Goal: Information Seeking & Learning: Learn about a topic

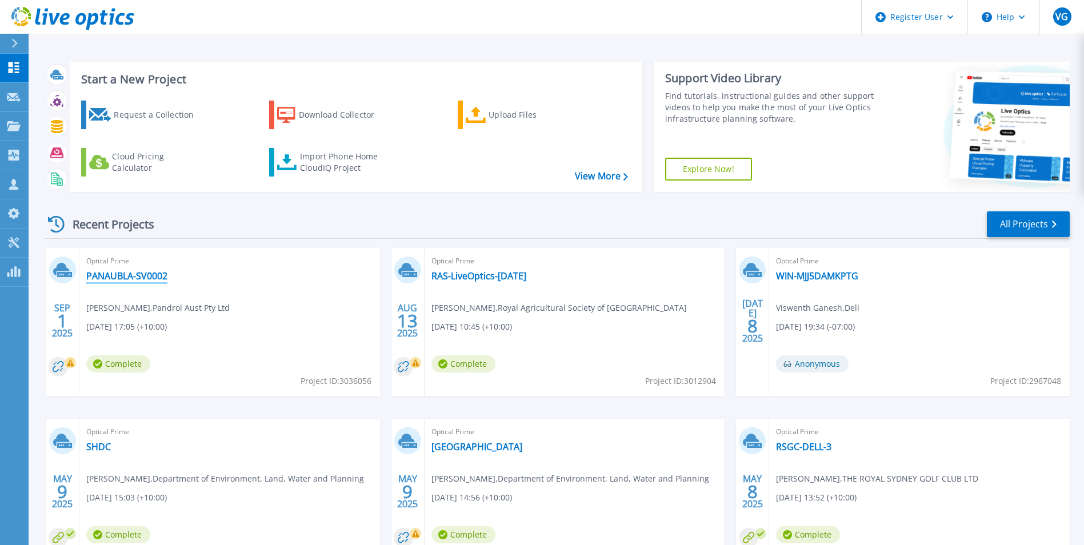
click at [134, 273] on link "PANAUBLA-SV0002" at bounding box center [126, 275] width 81 height 11
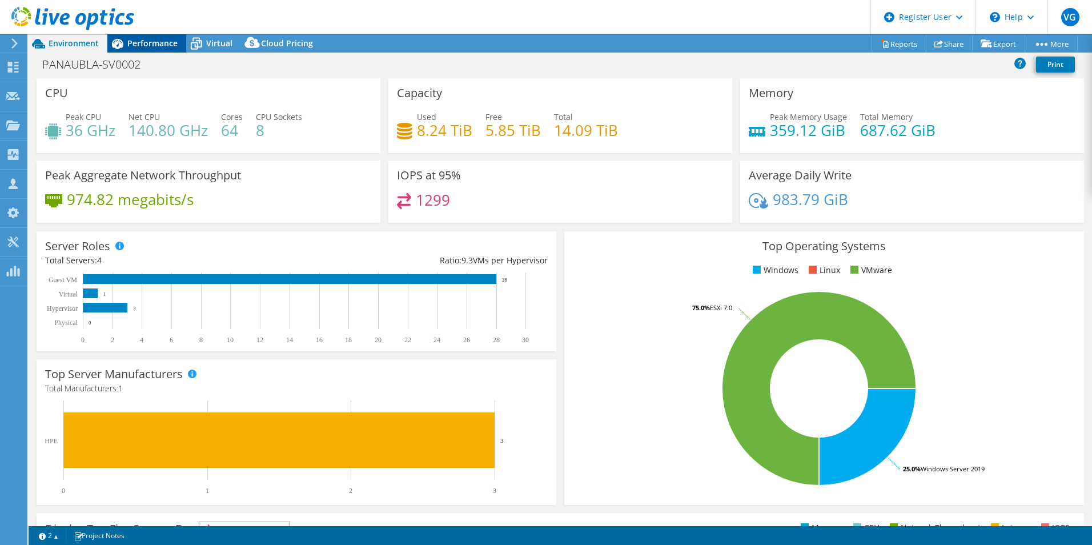
click at [158, 41] on span "Performance" at bounding box center [152, 43] width 50 height 11
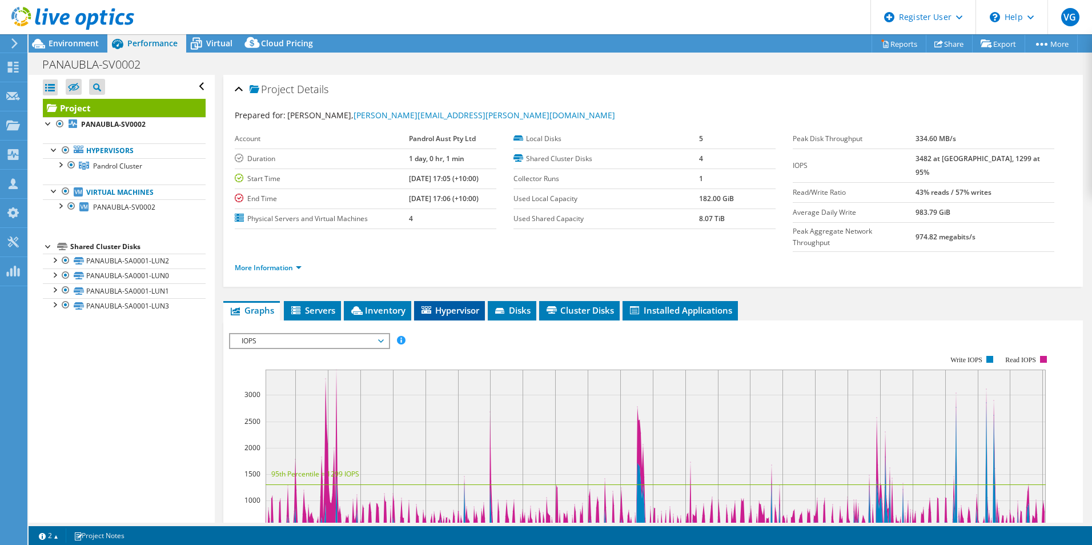
click at [454, 301] on li "Hypervisor" at bounding box center [449, 310] width 71 height 19
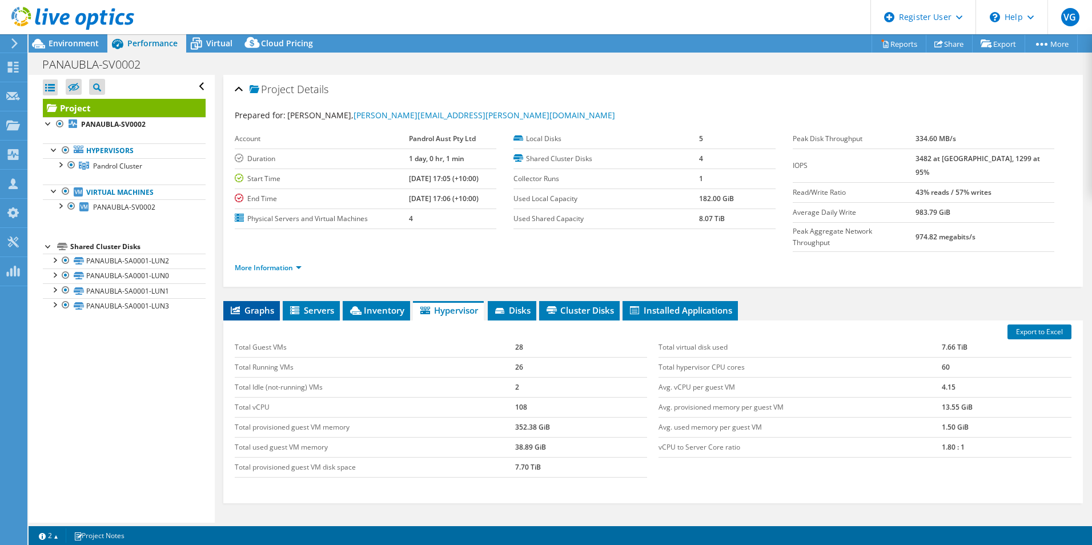
click at [258, 304] on span "Graphs" at bounding box center [251, 309] width 45 height 11
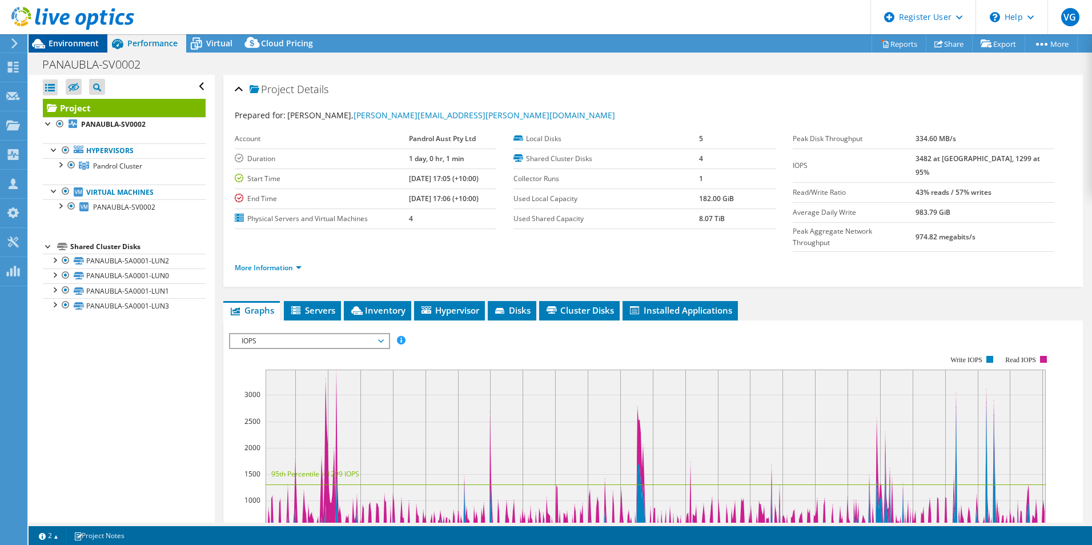
click at [69, 40] on span "Environment" at bounding box center [74, 43] width 50 height 11
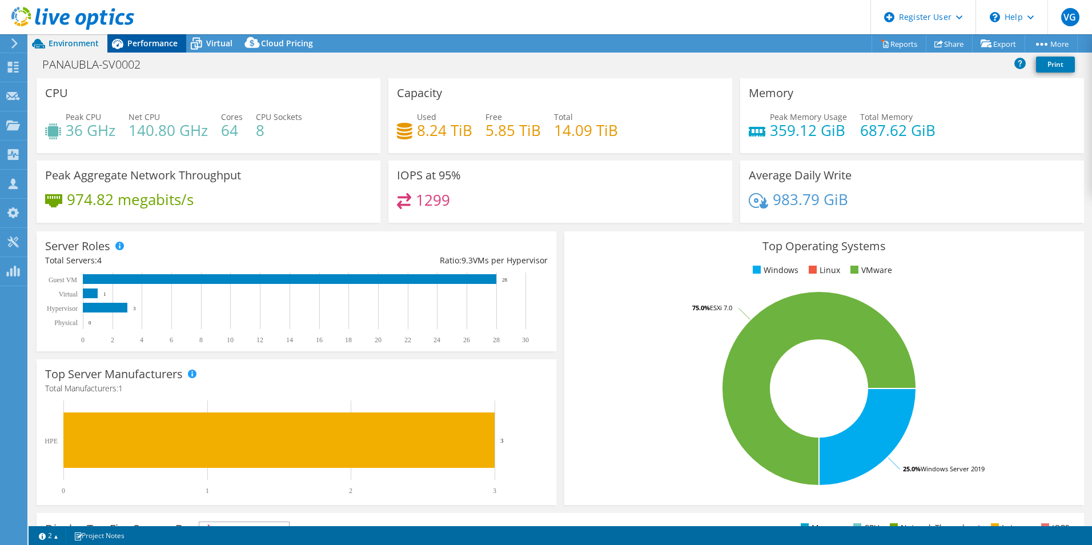
click at [153, 46] on span "Performance" at bounding box center [152, 43] width 50 height 11
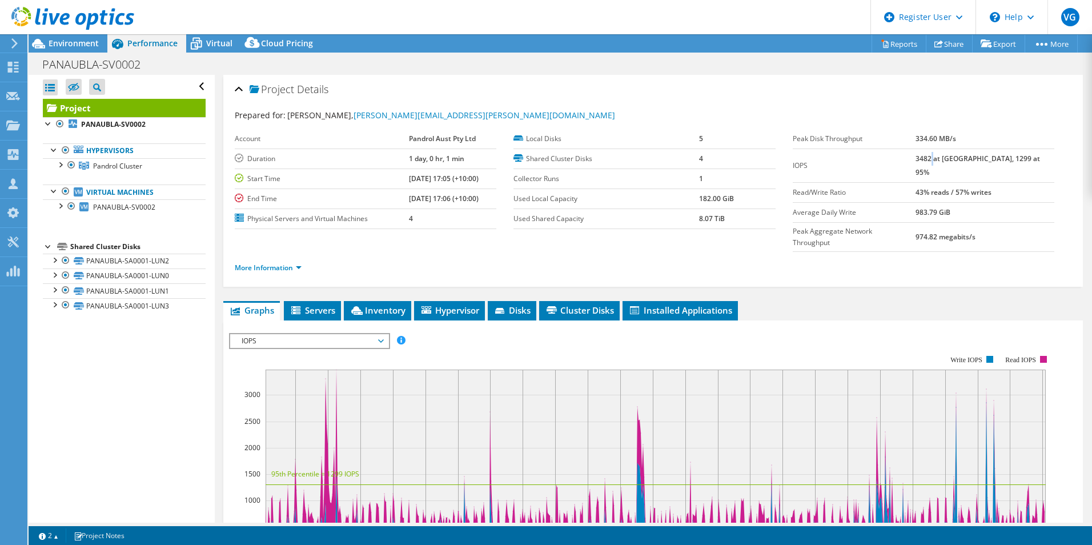
click at [956, 153] on td "3482 at [GEOGRAPHIC_DATA], 1299 at 95%" at bounding box center [985, 166] width 139 height 34
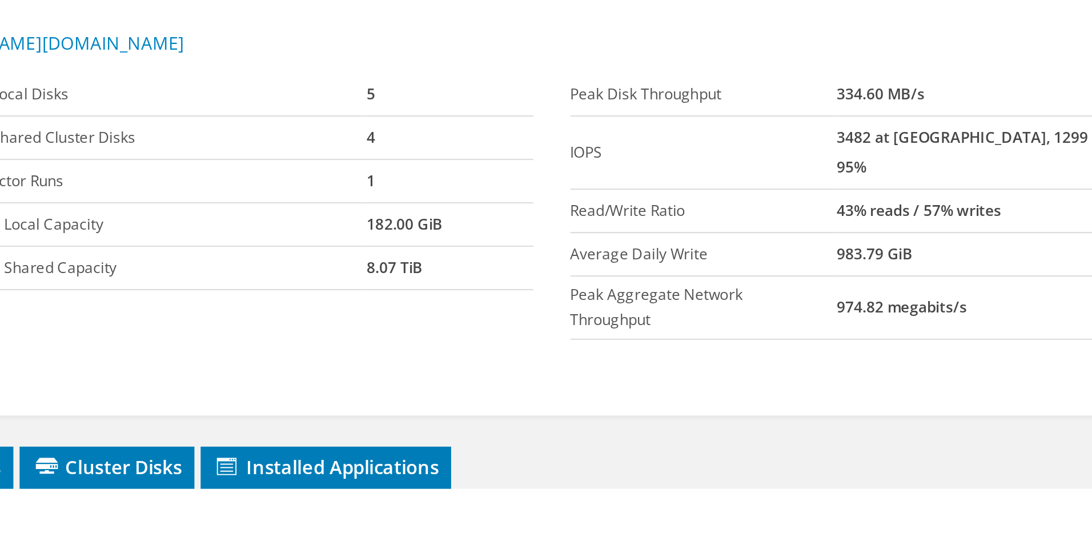
click at [921, 252] on div "More Information" at bounding box center [653, 268] width 837 height 32
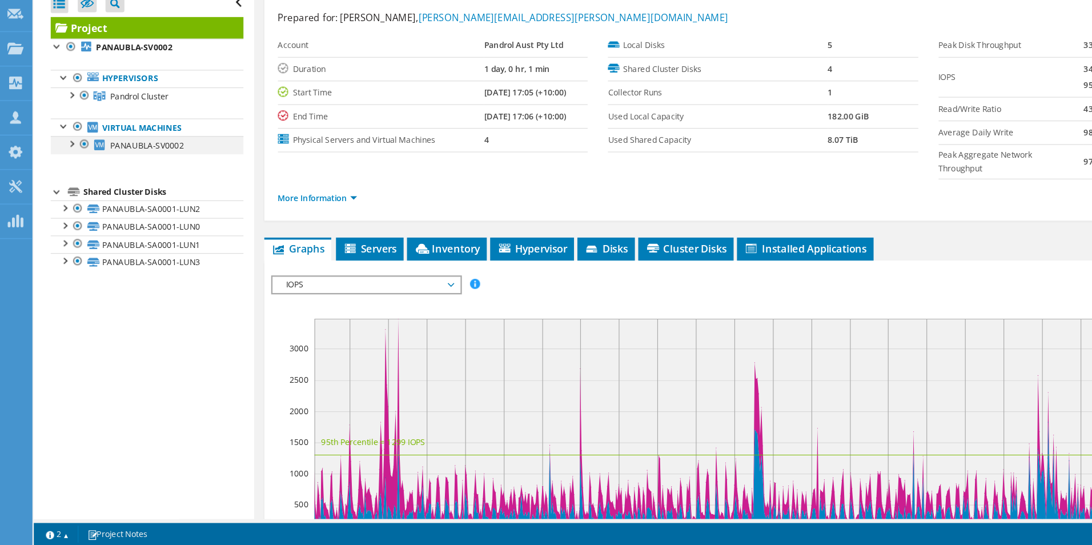
click at [59, 205] on div at bounding box center [59, 204] width 11 height 11
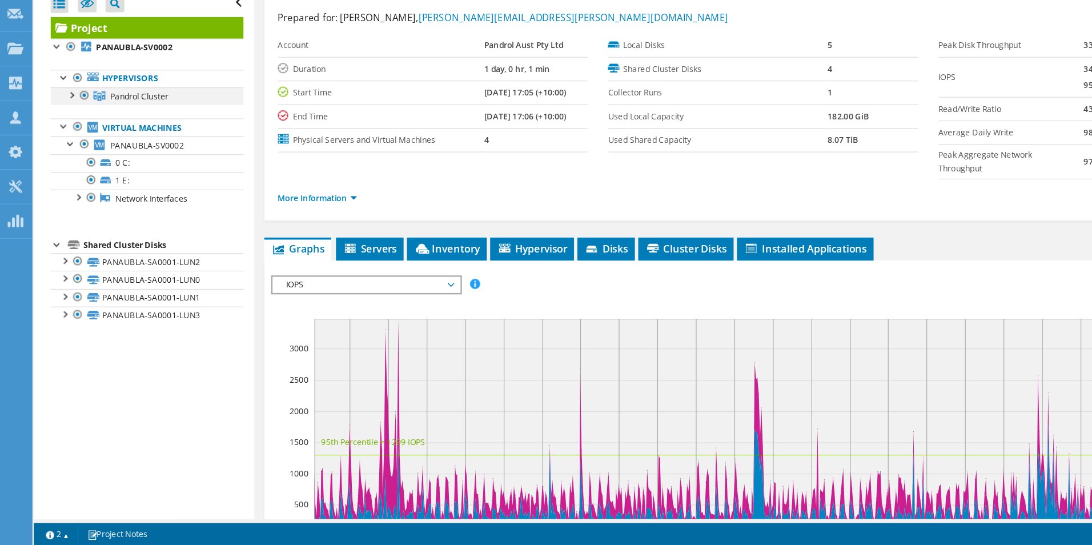
click at [58, 163] on div at bounding box center [59, 163] width 11 height 11
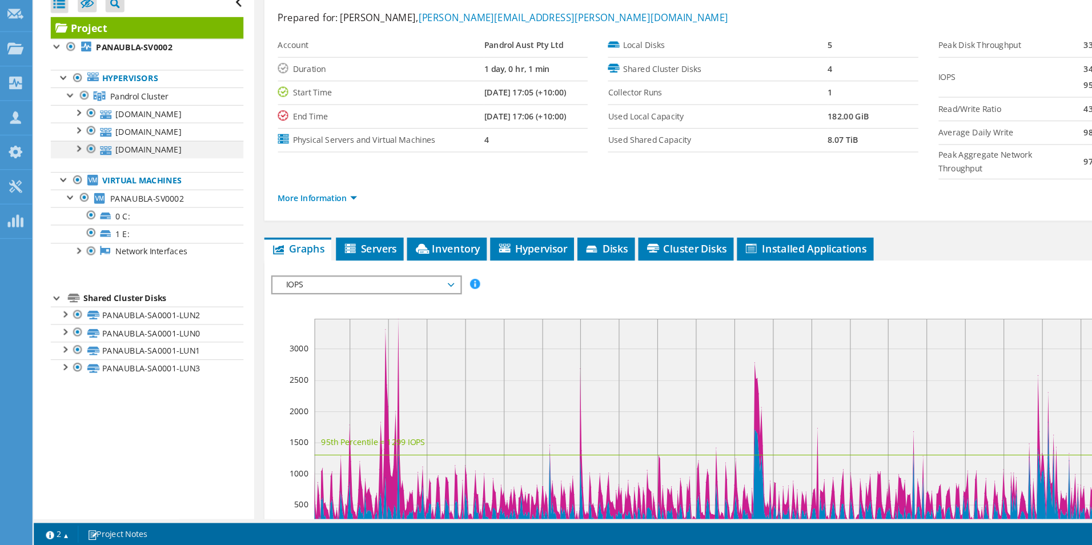
click at [69, 210] on div at bounding box center [65, 208] width 11 height 11
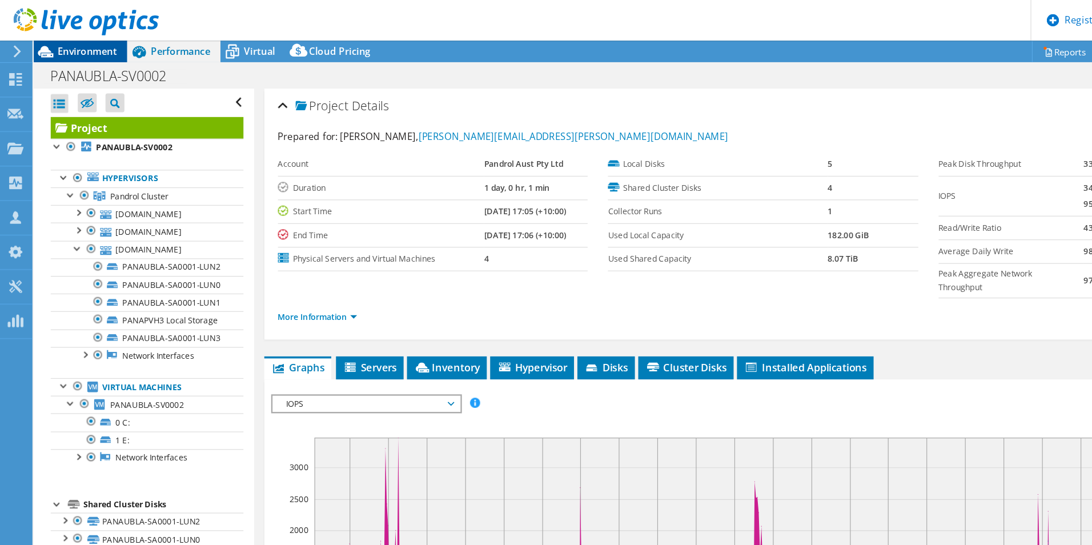
click at [70, 45] on span "Environment" at bounding box center [74, 43] width 50 height 11
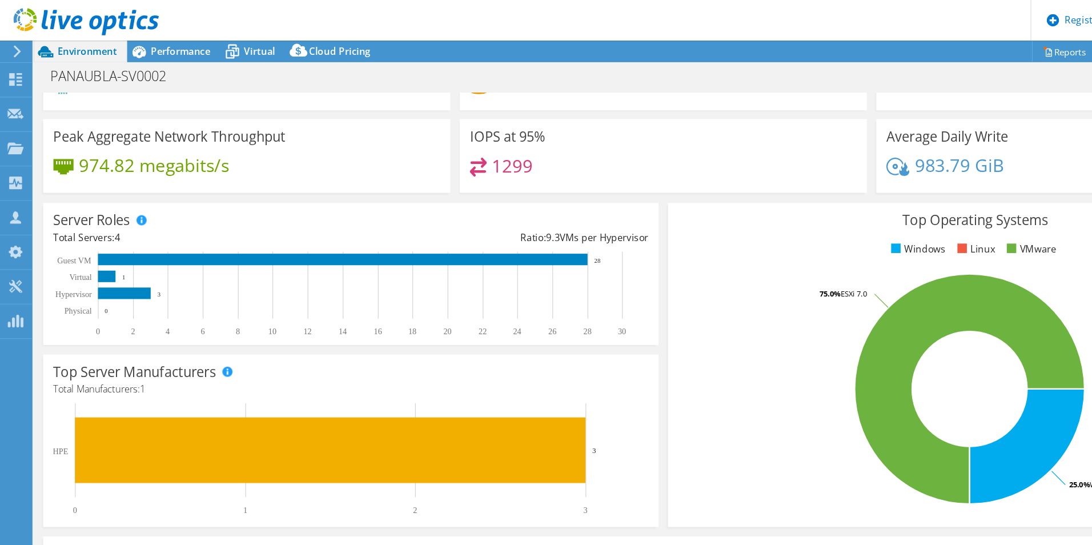
scroll to position [60, 0]
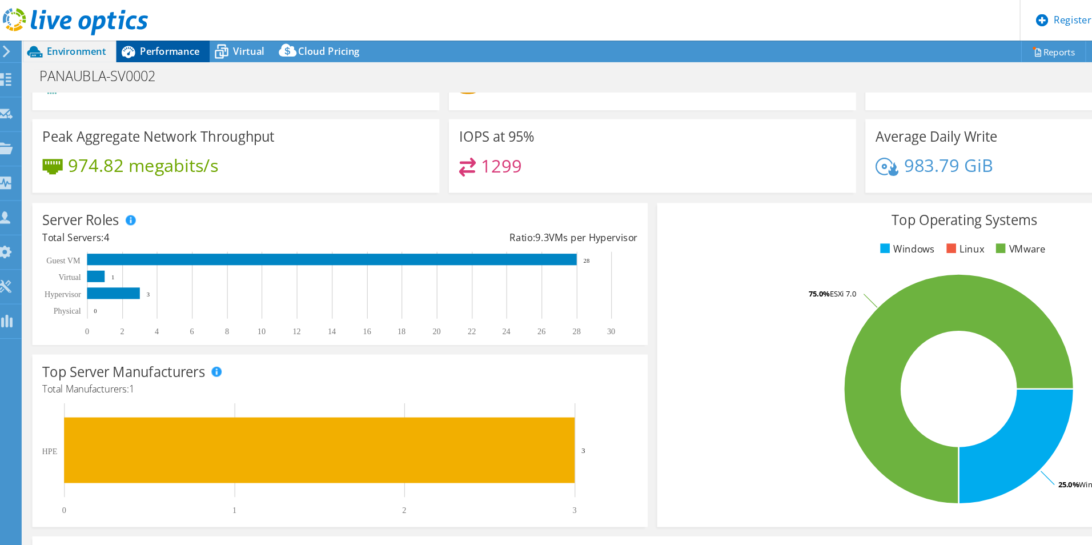
click at [172, 41] on span "Performance" at bounding box center [152, 43] width 50 height 11
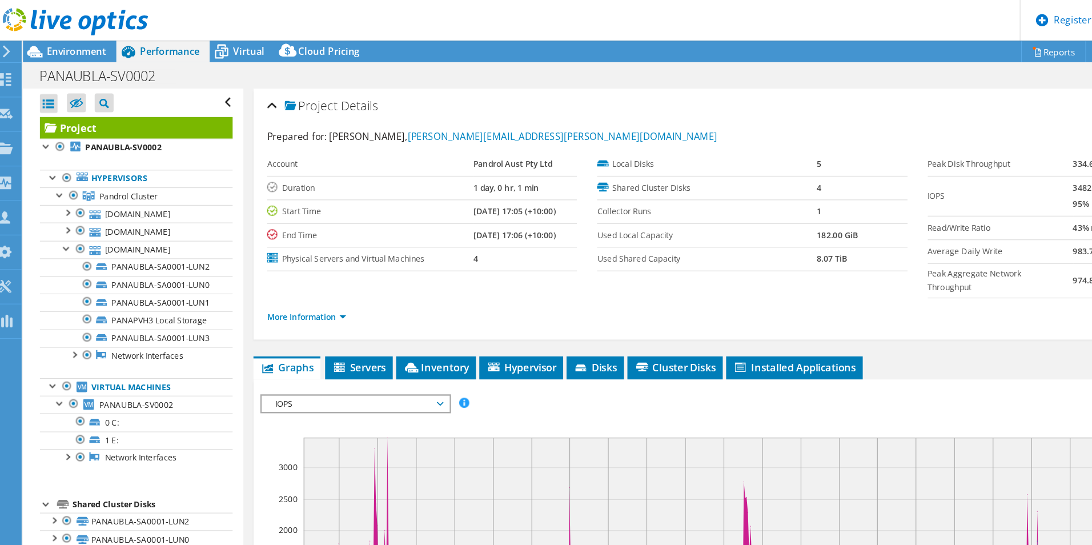
scroll to position [0, 0]
click at [435, 304] on span "Hypervisor" at bounding box center [449, 309] width 59 height 11
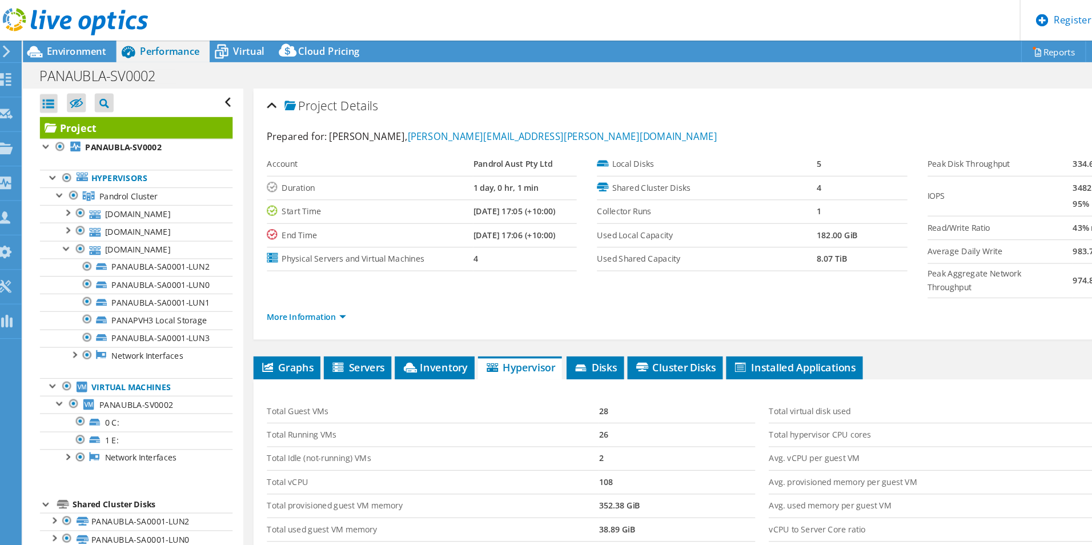
click at [754, 111] on div "Prepared for: [PERSON_NAME], [EMAIL_ADDRESS][PERSON_NAME][DOMAIN_NAME]" at bounding box center [653, 115] width 837 height 13
click at [65, 49] on div "Environment" at bounding box center [68, 43] width 79 height 18
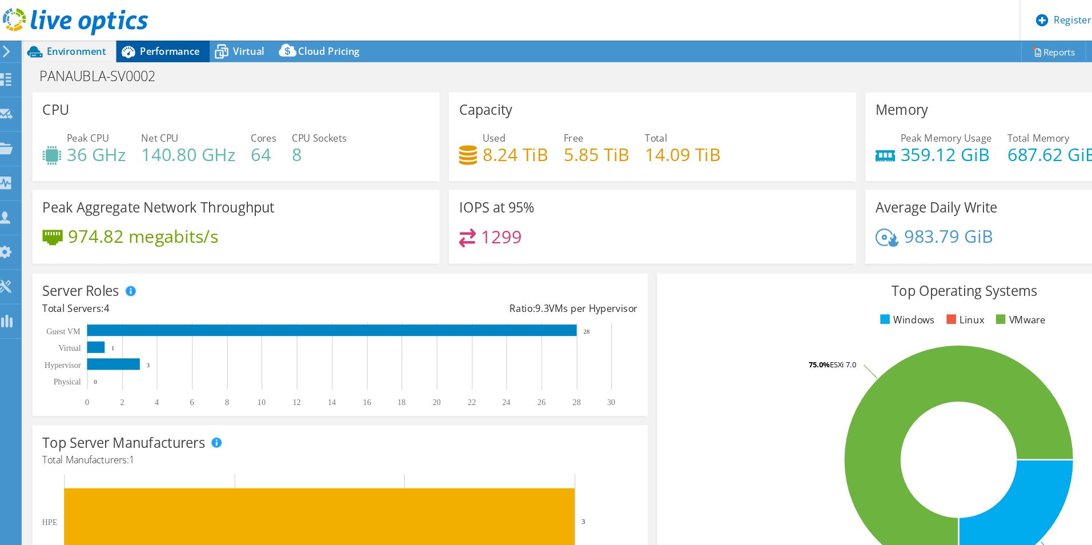
click at [133, 39] on span "Performance" at bounding box center [152, 43] width 50 height 11
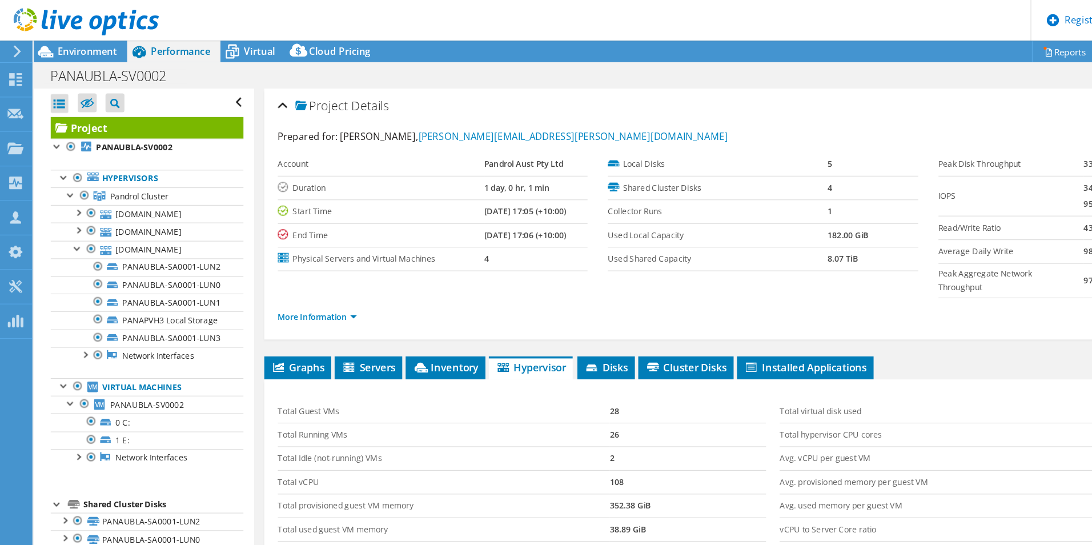
click at [65, 37] on div at bounding box center [67, 19] width 134 height 38
click at [66, 43] on span "Environment" at bounding box center [74, 43] width 50 height 11
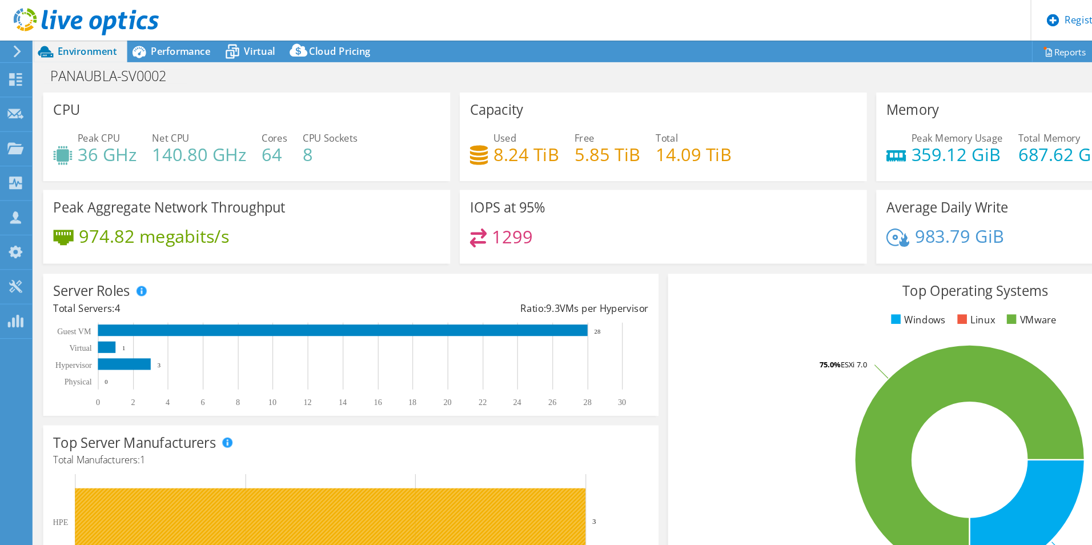
click at [176, 447] on rect at bounding box center [278, 439] width 431 height 55
